Goal: Check status

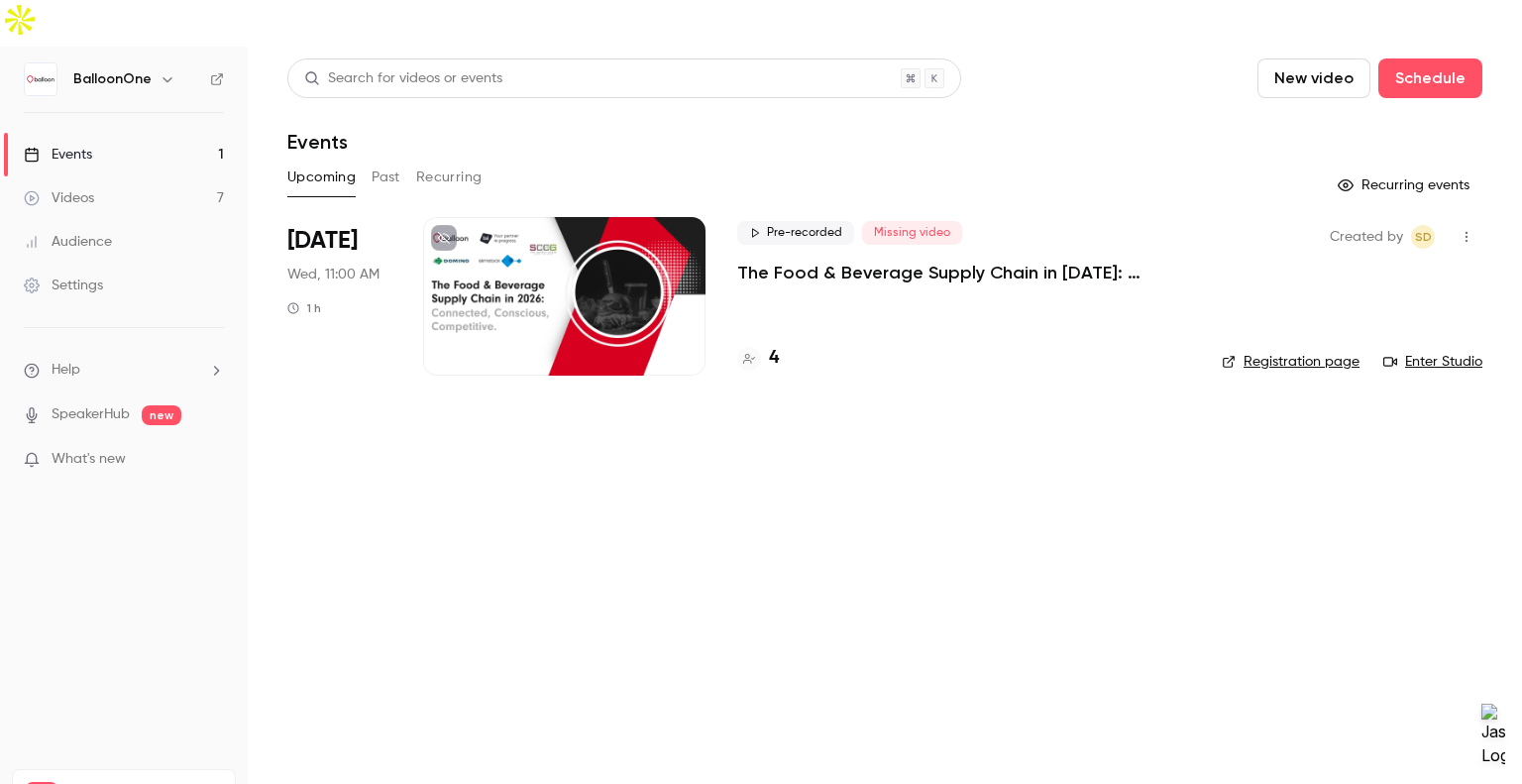
click at [849, 239] on div "Pre-recorded Missing video The Food & Beverage Supply Chain in [DATE]: Connecte…" at bounding box center [963, 296] width 453 height 159
click at [853, 261] on p "The Food & Beverage Supply Chain in [DATE]: Connected, Conscious, Competitive." at bounding box center [963, 273] width 453 height 24
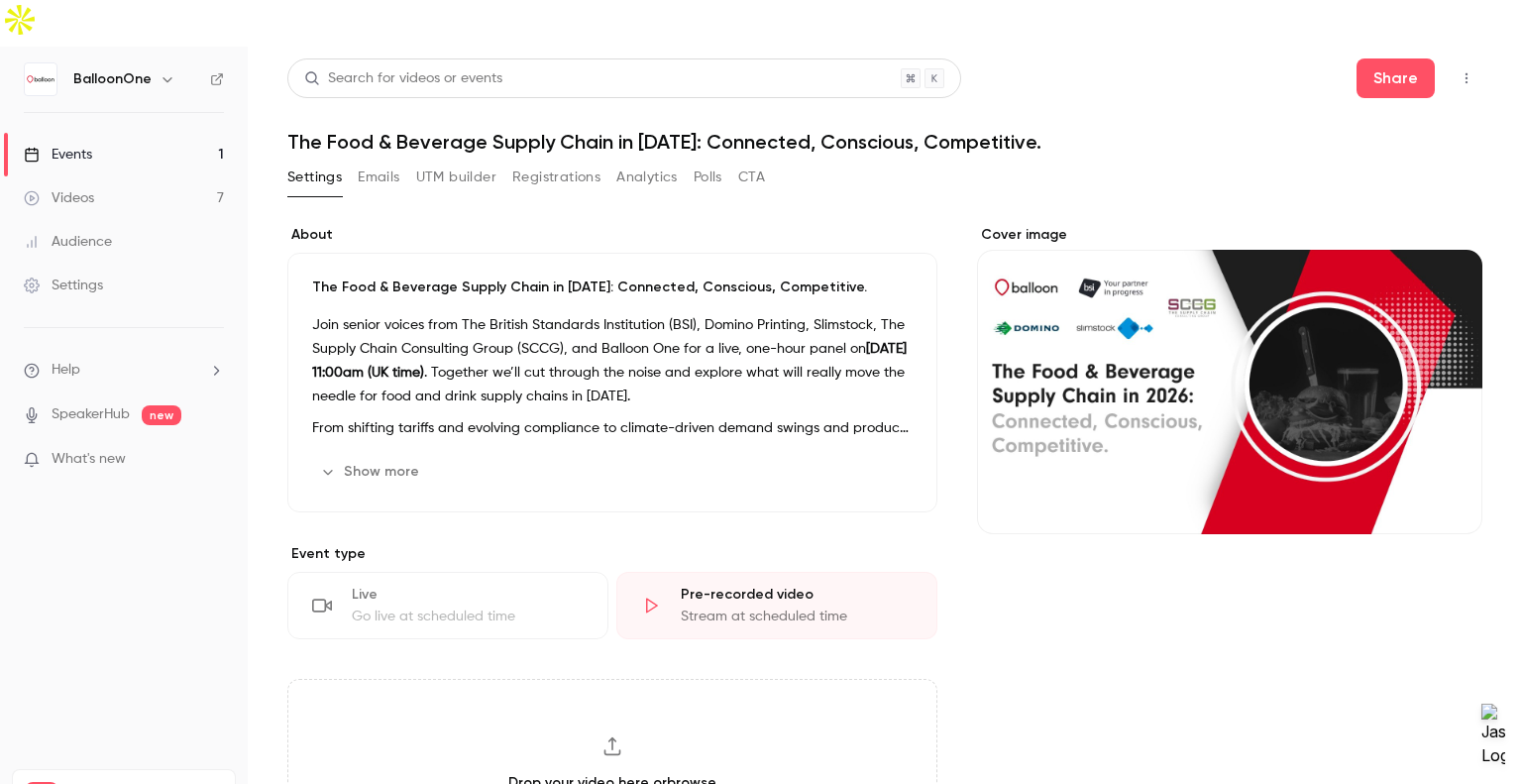
click at [565, 161] on button "Registrations" at bounding box center [556, 177] width 88 height 32
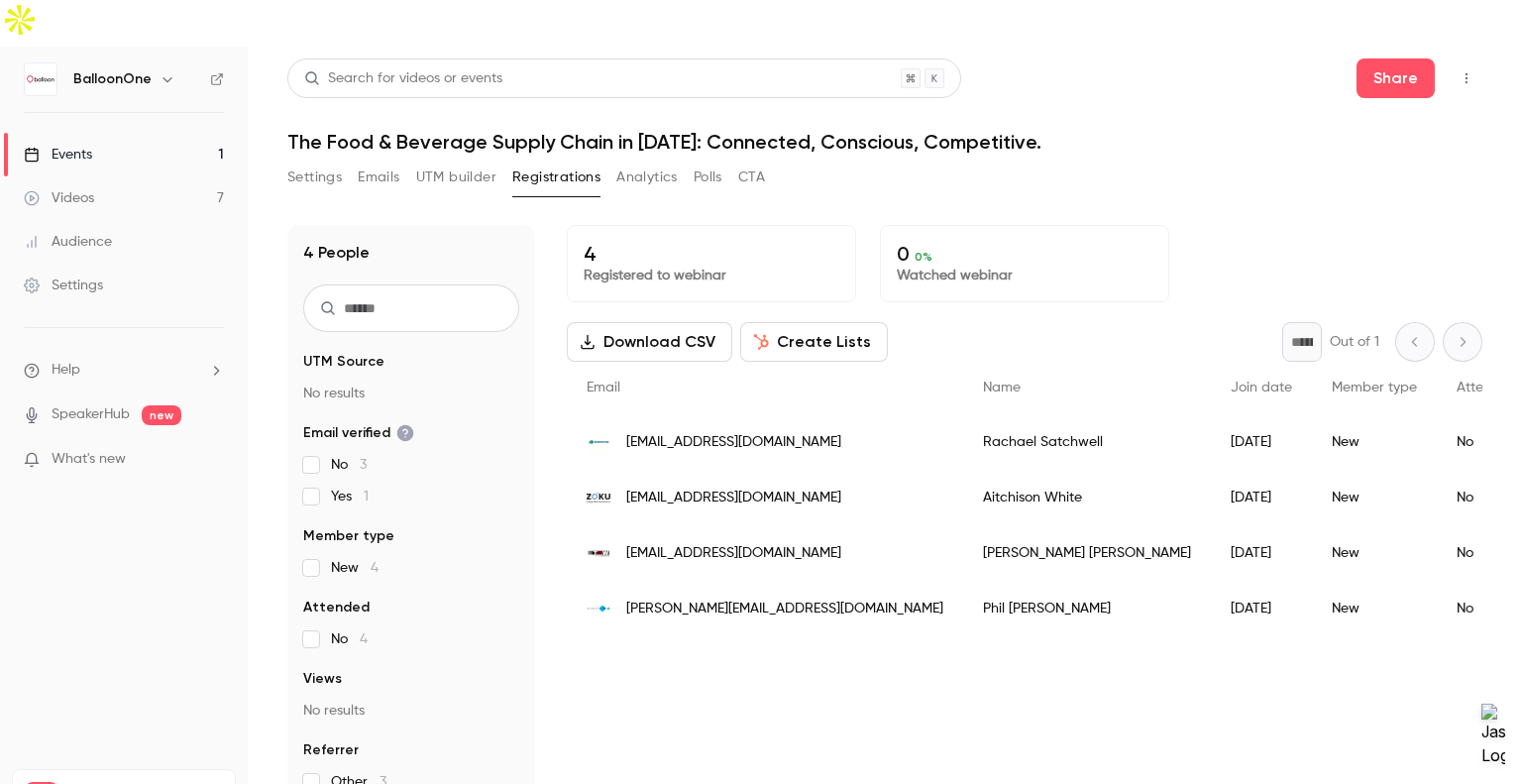
click at [687, 487] on span "[EMAIL_ADDRESS][DOMAIN_NAME]" at bounding box center [733, 497] width 215 height 21
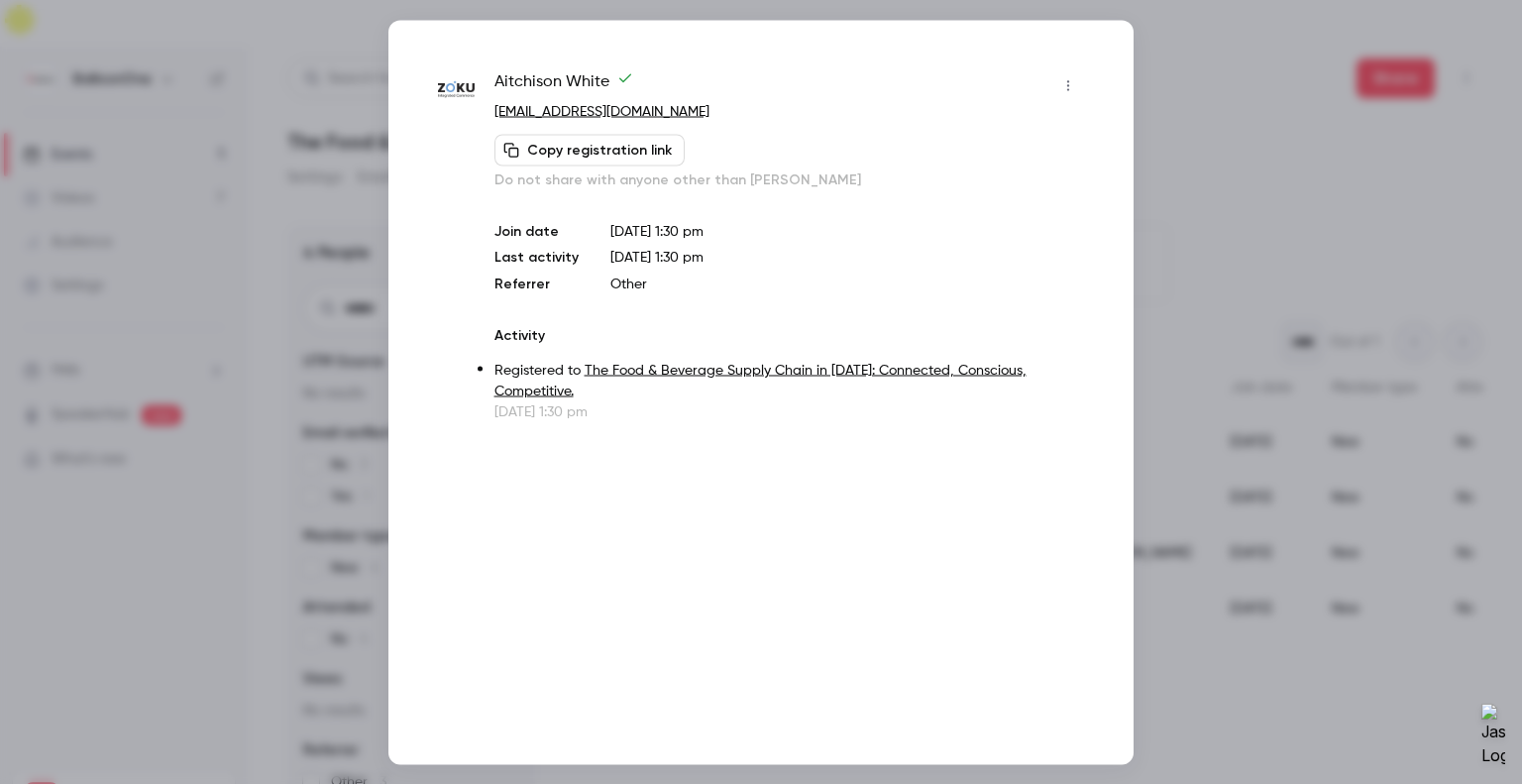
click at [1230, 44] on div at bounding box center [761, 392] width 1522 height 784
